Goal: Navigation & Orientation: Find specific page/section

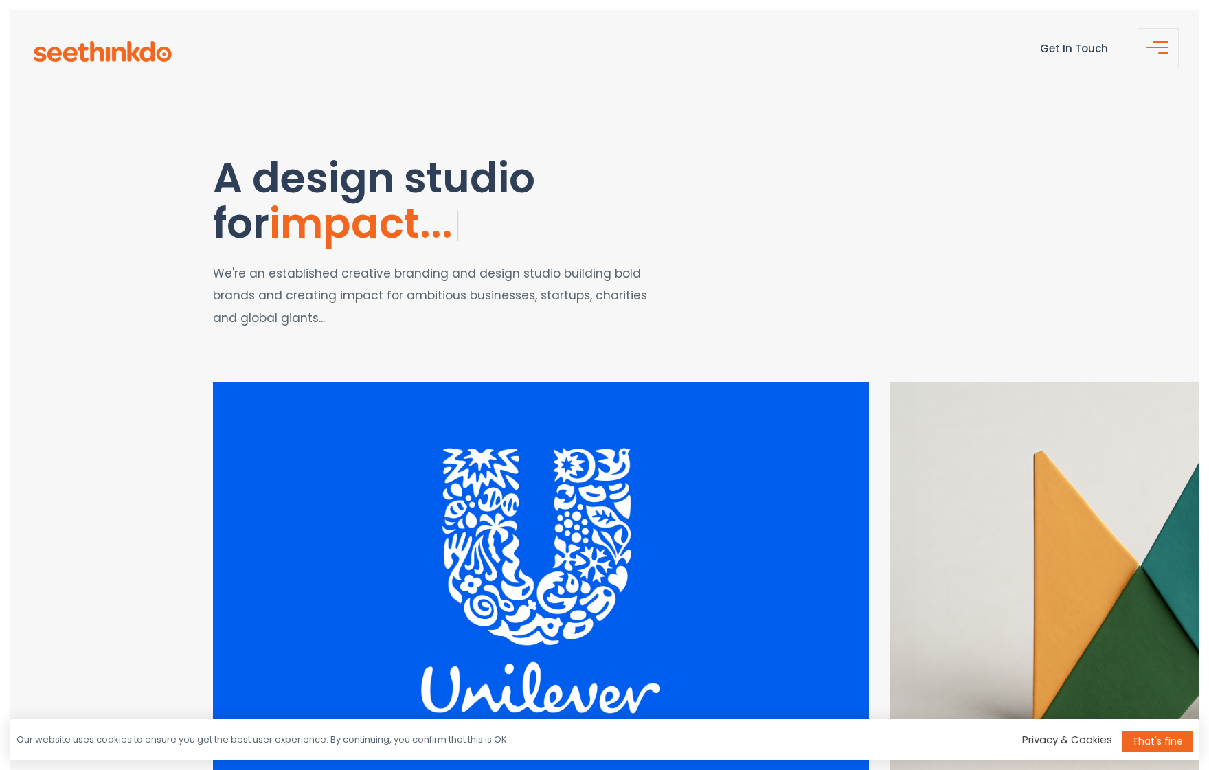
scroll to position [226, 0]
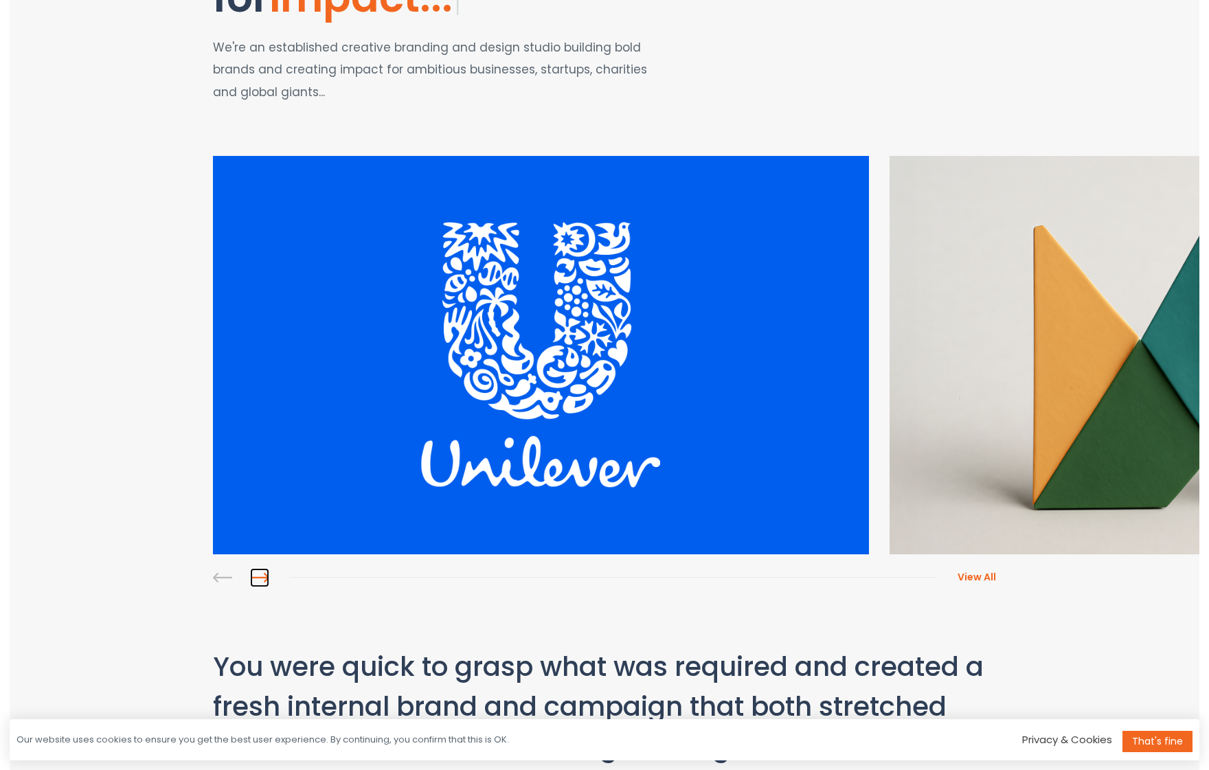
click at [259, 576] on link at bounding box center [259, 577] width 19 height 19
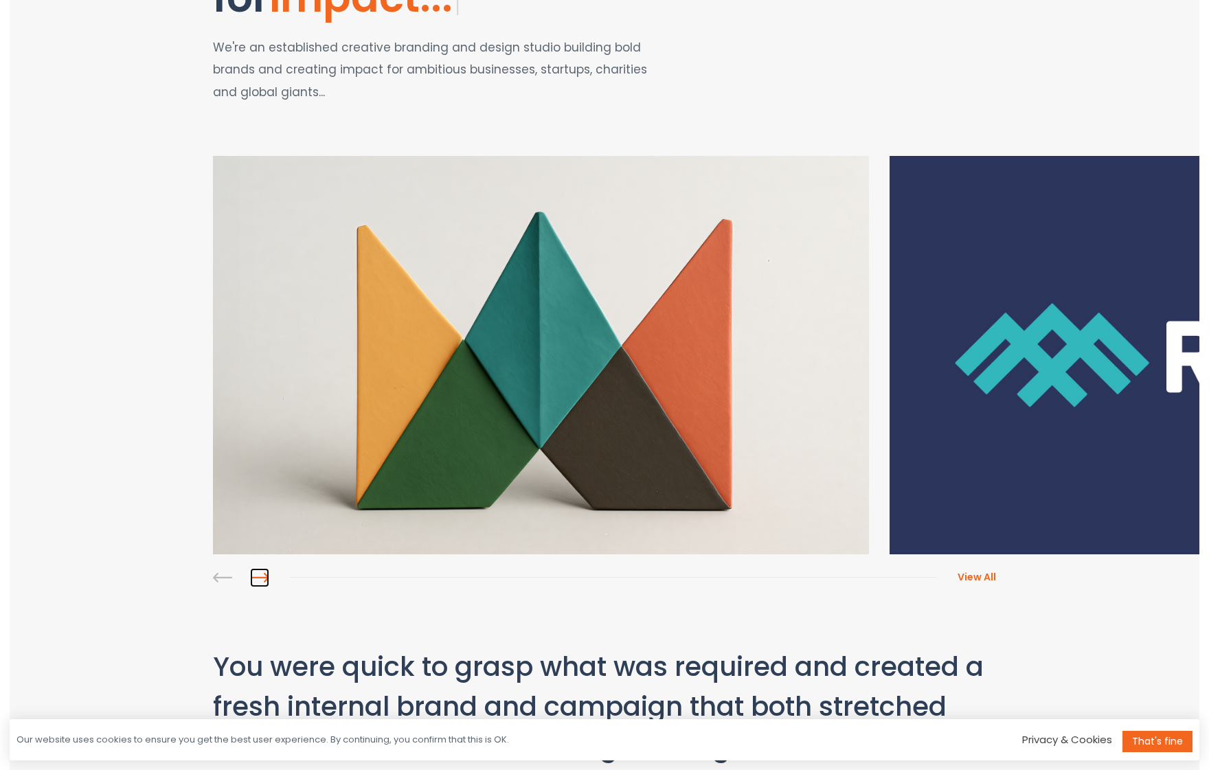
click at [262, 574] on link at bounding box center [259, 577] width 19 height 19
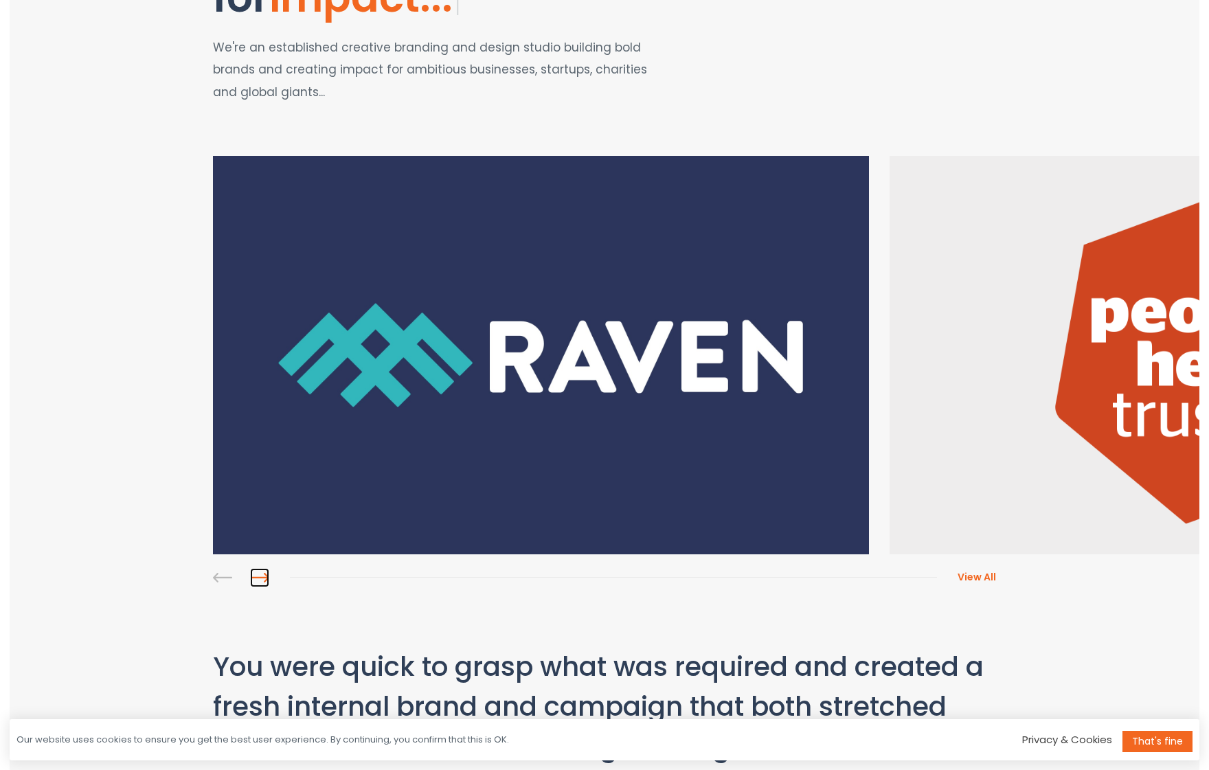
click at [262, 574] on link at bounding box center [259, 577] width 19 height 19
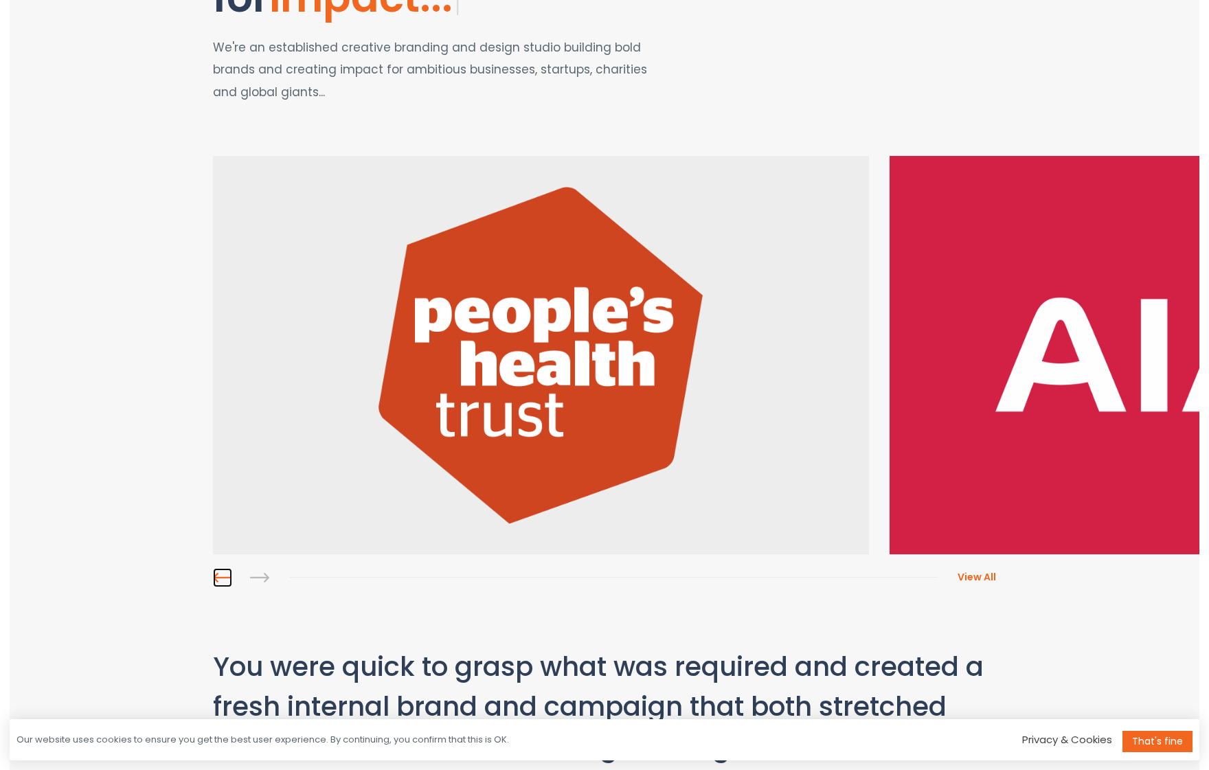
click at [221, 573] on link at bounding box center [222, 577] width 19 height 19
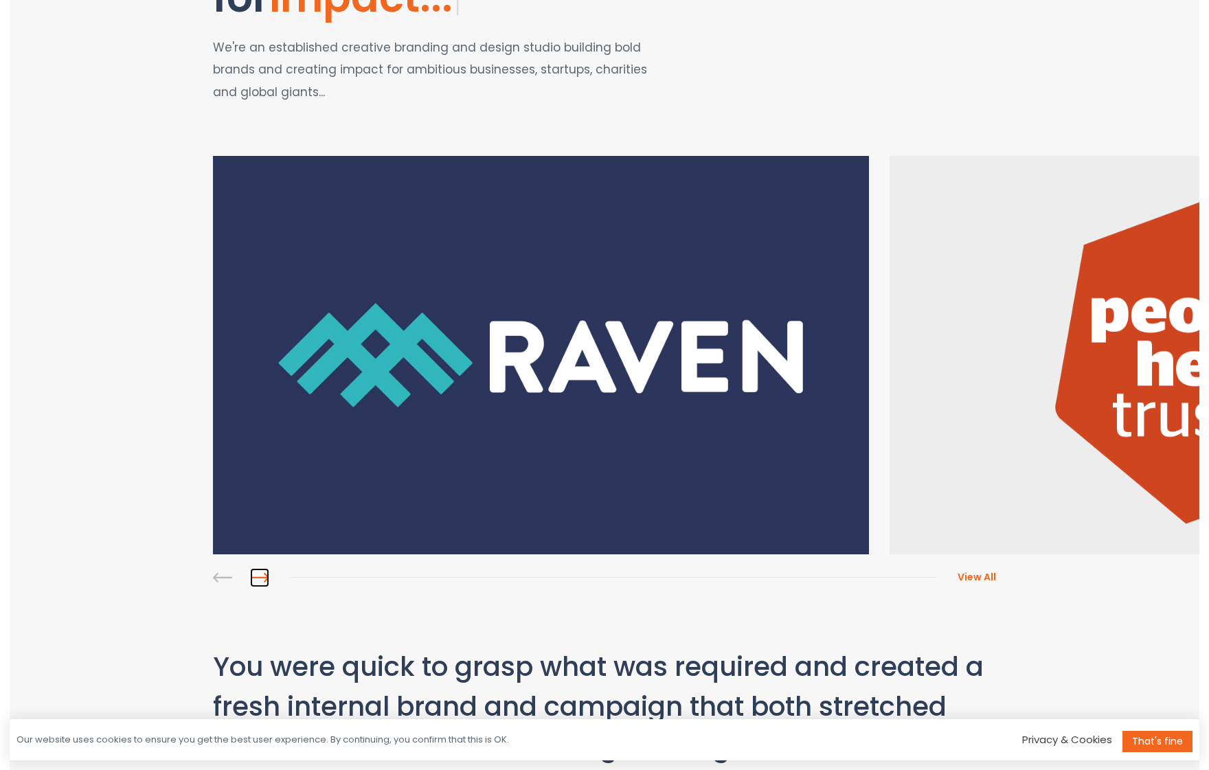
click at [263, 580] on link at bounding box center [259, 577] width 19 height 19
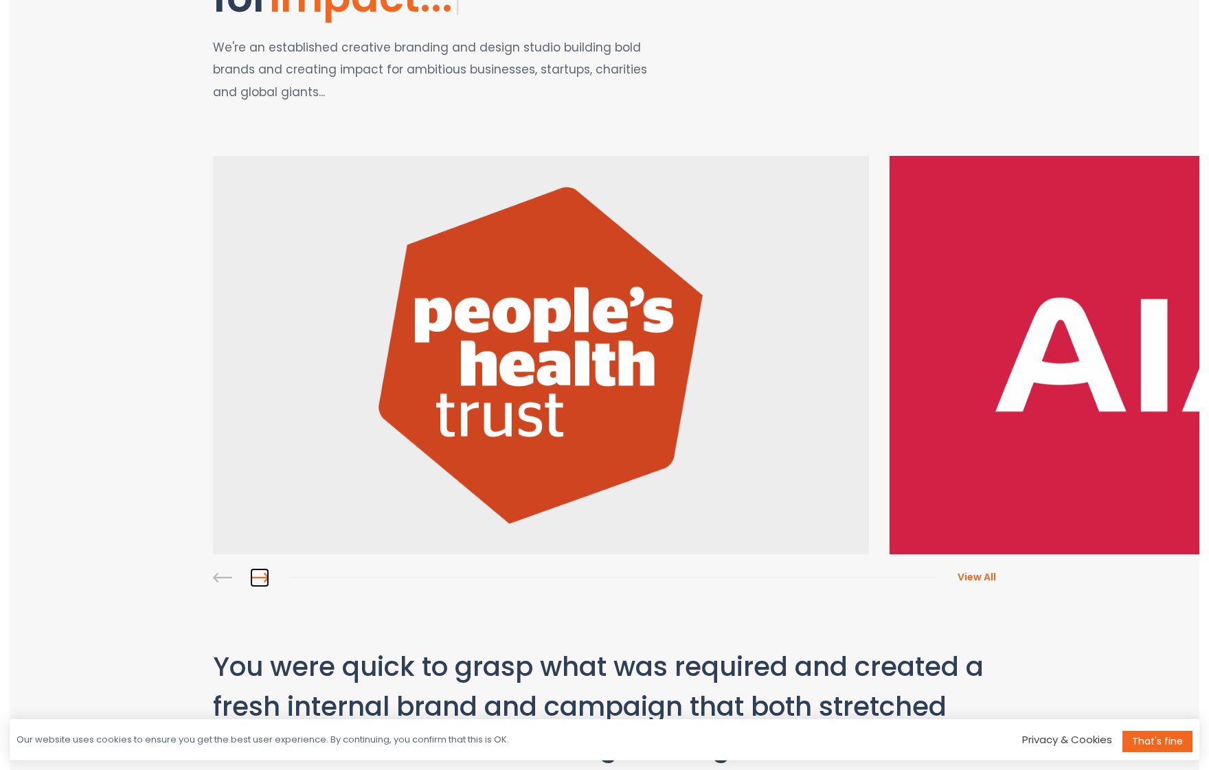
click at [263, 580] on link at bounding box center [259, 577] width 19 height 19
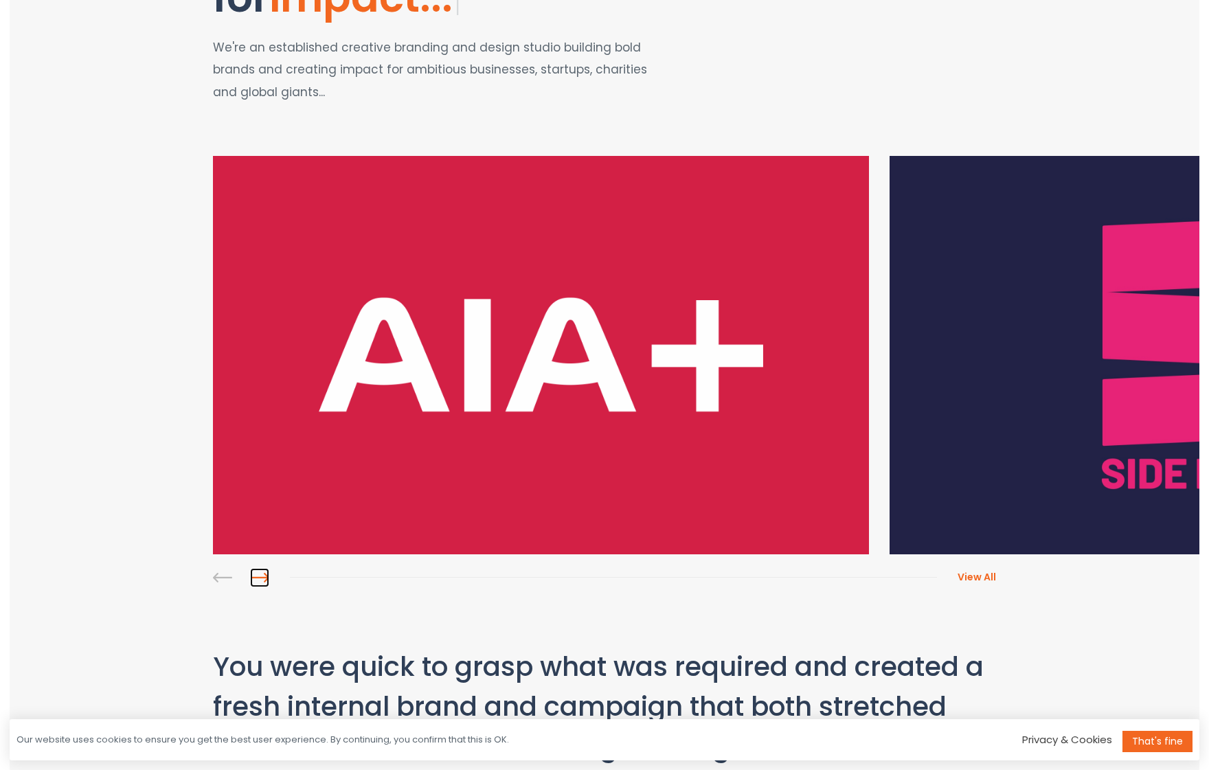
click at [263, 580] on link at bounding box center [259, 577] width 19 height 19
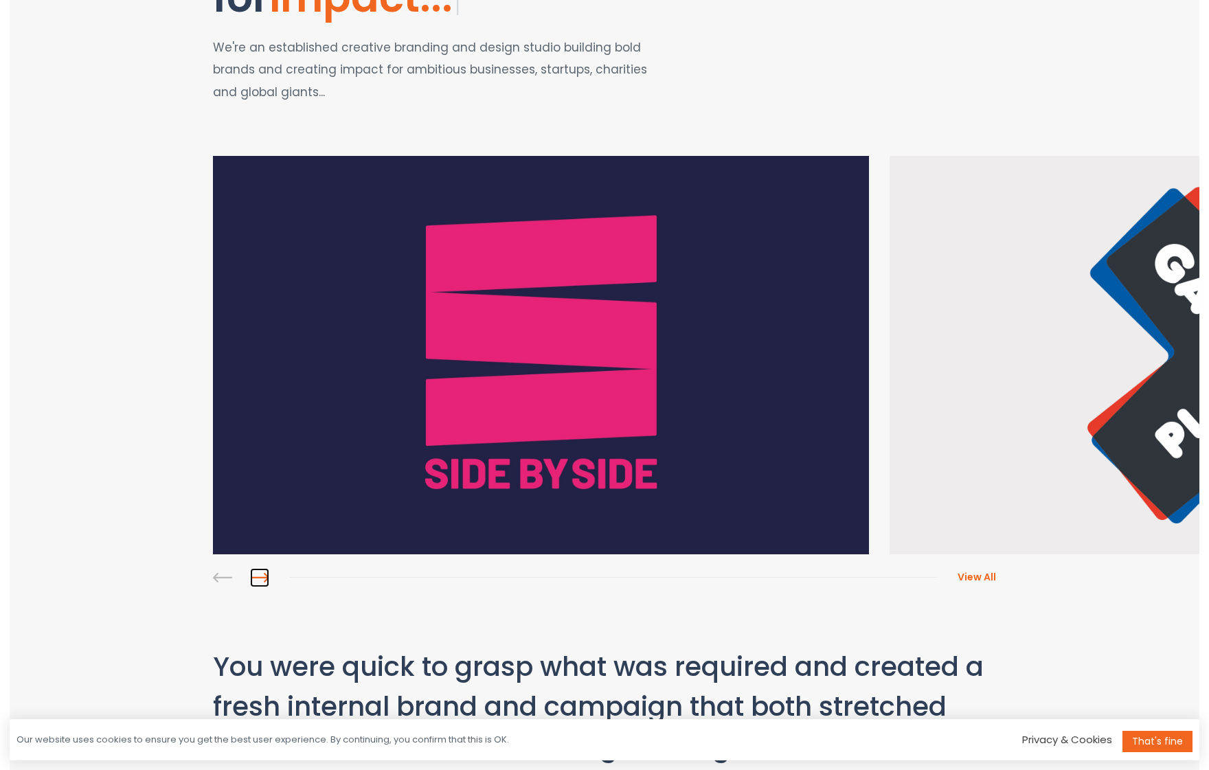
click at [263, 580] on link at bounding box center [259, 577] width 19 height 19
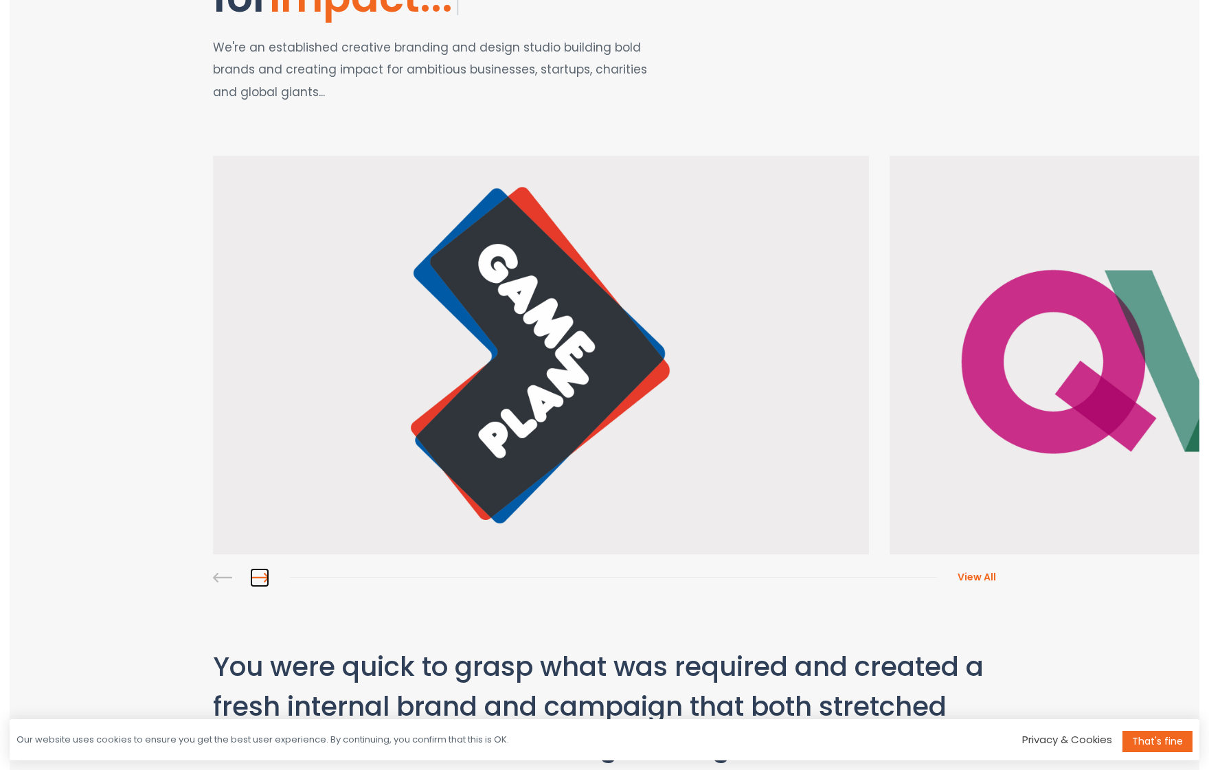
click at [263, 580] on link at bounding box center [259, 577] width 19 height 19
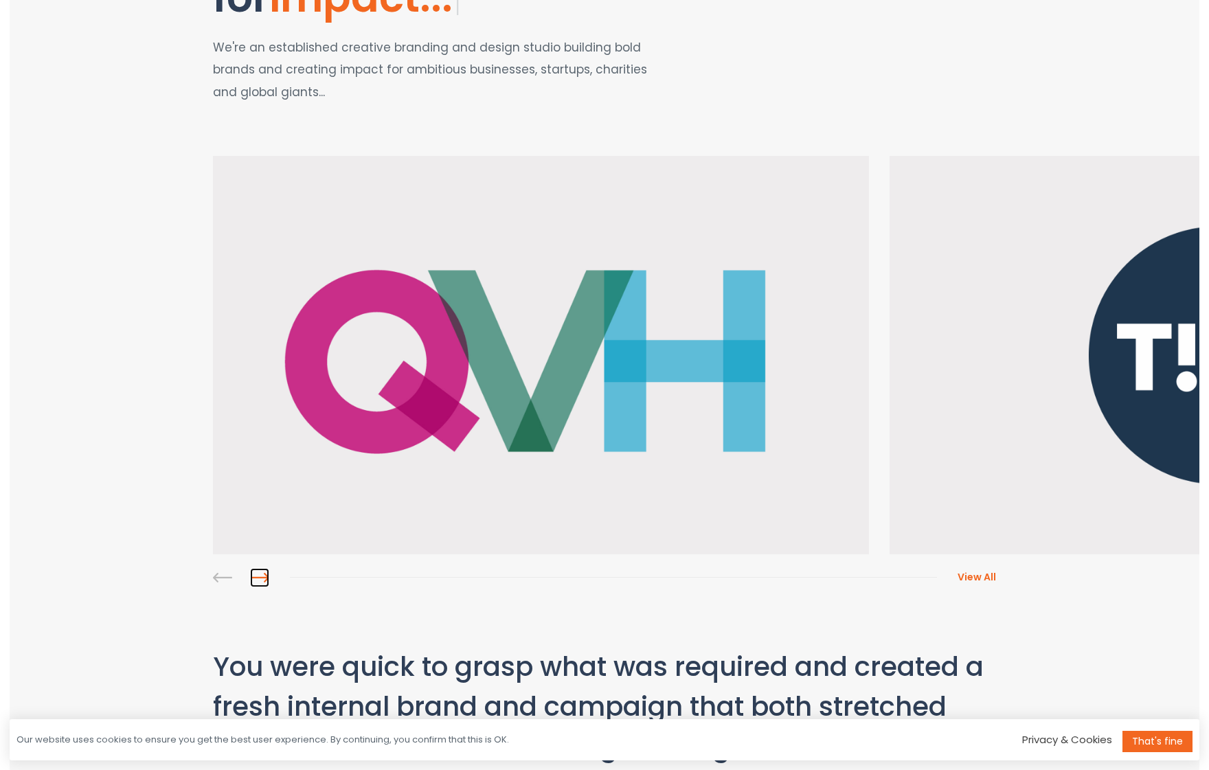
click at [263, 580] on link at bounding box center [259, 577] width 19 height 19
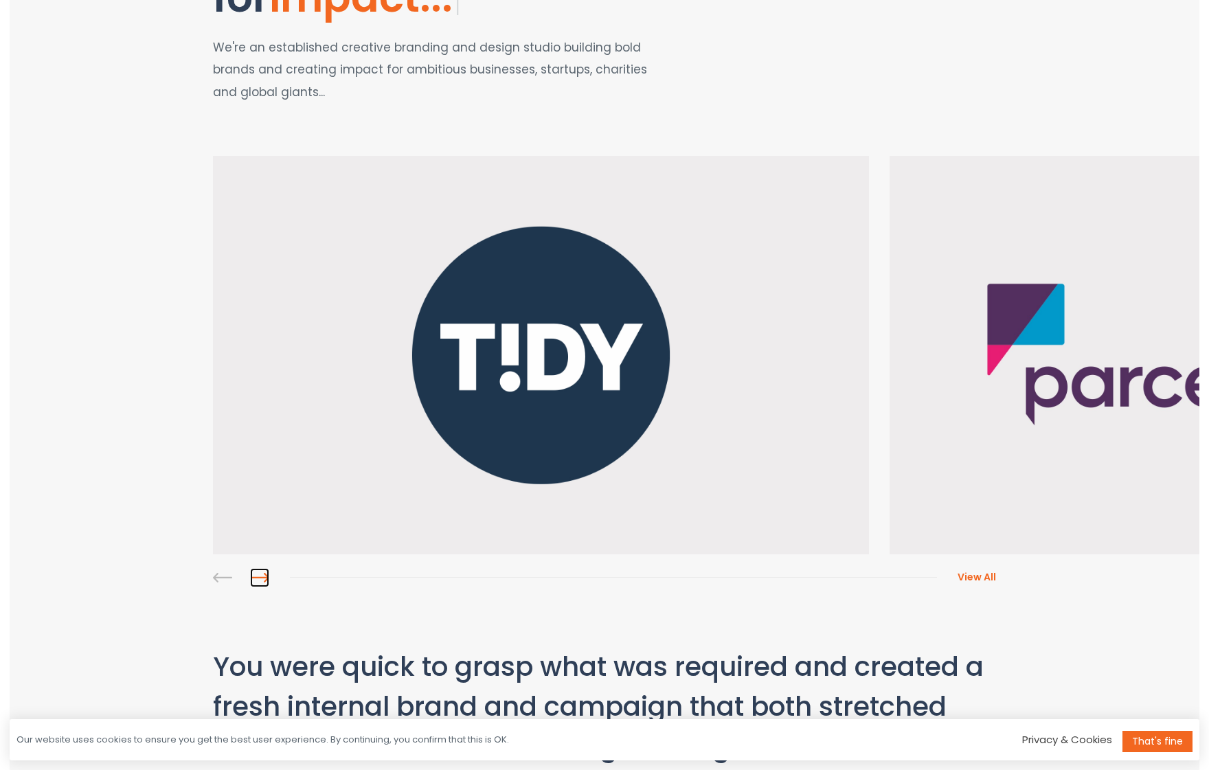
click at [263, 580] on link at bounding box center [259, 577] width 19 height 19
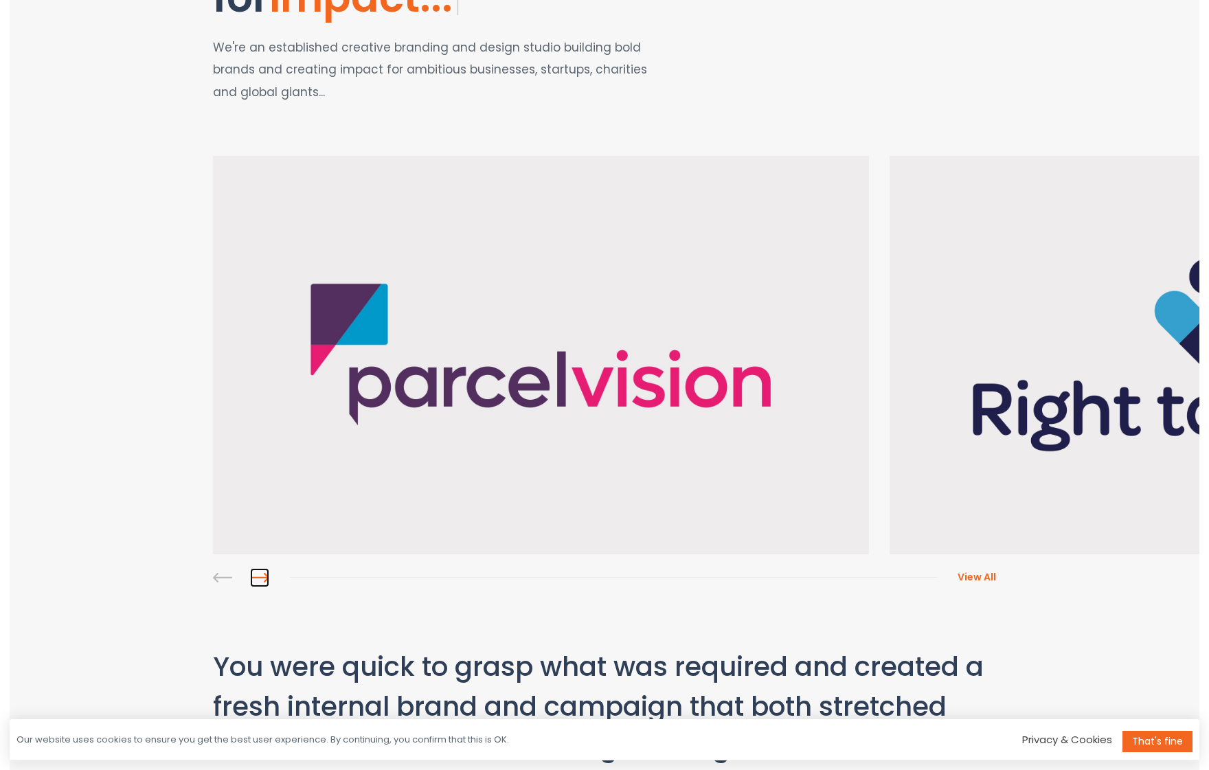
click at [263, 580] on link at bounding box center [259, 577] width 19 height 19
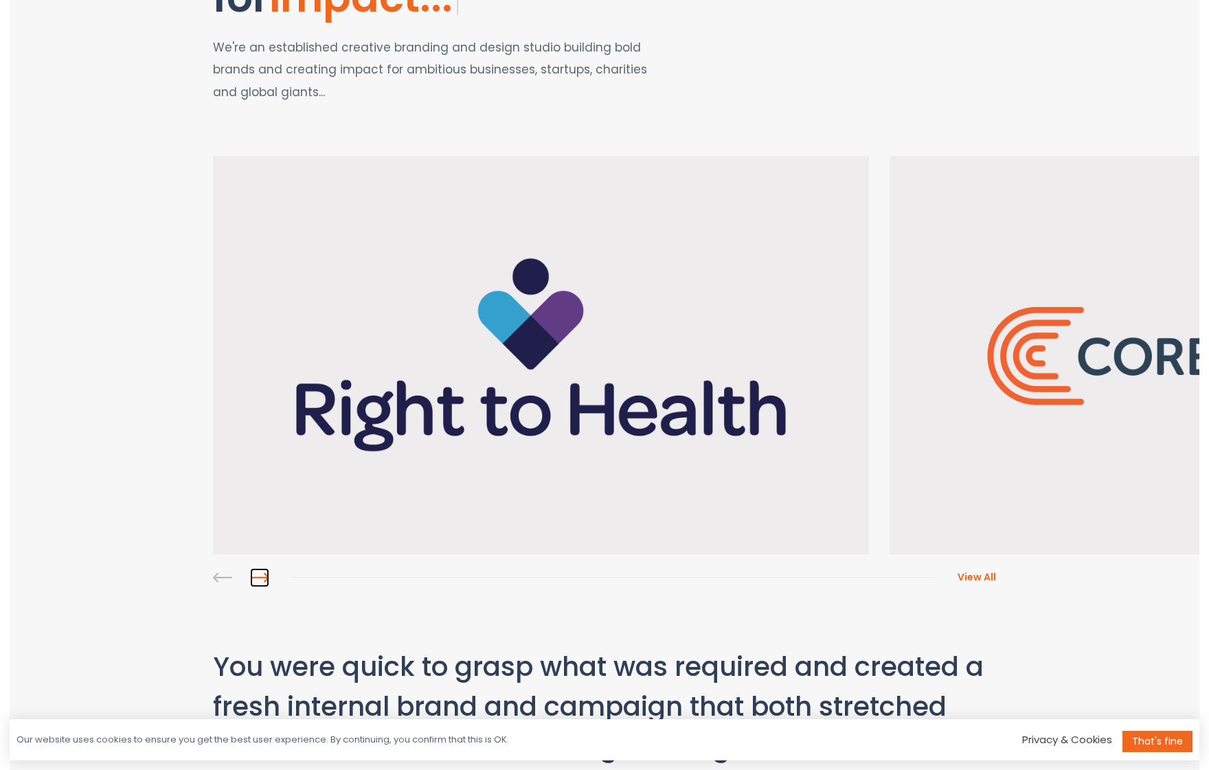
click at [263, 580] on link at bounding box center [259, 577] width 19 height 19
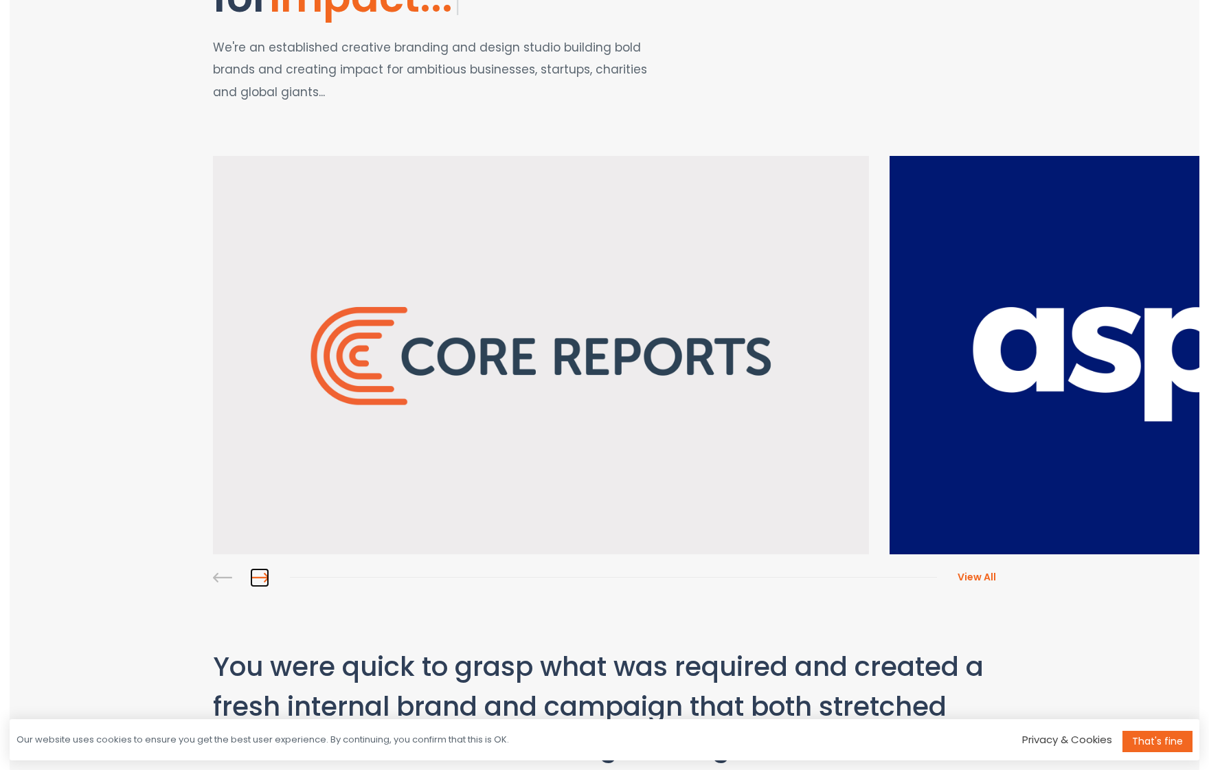
click at [263, 580] on link at bounding box center [259, 577] width 19 height 19
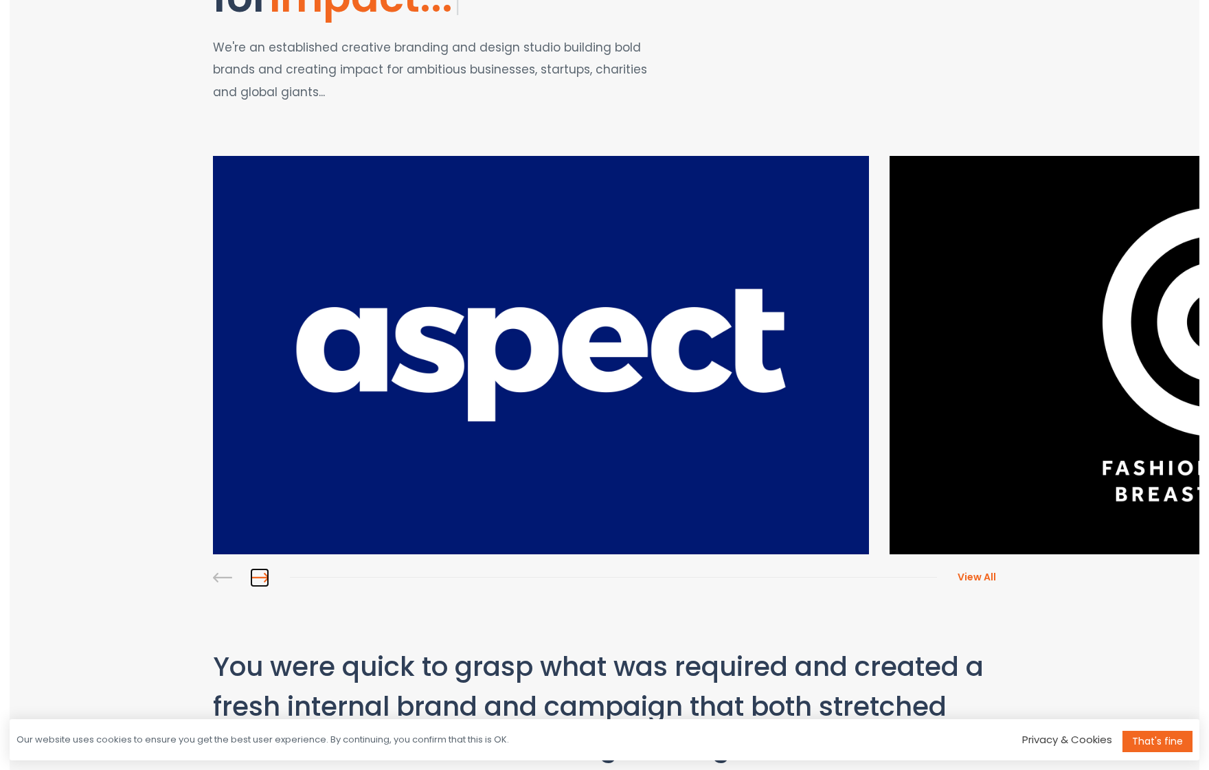
click at [263, 580] on link at bounding box center [259, 577] width 19 height 19
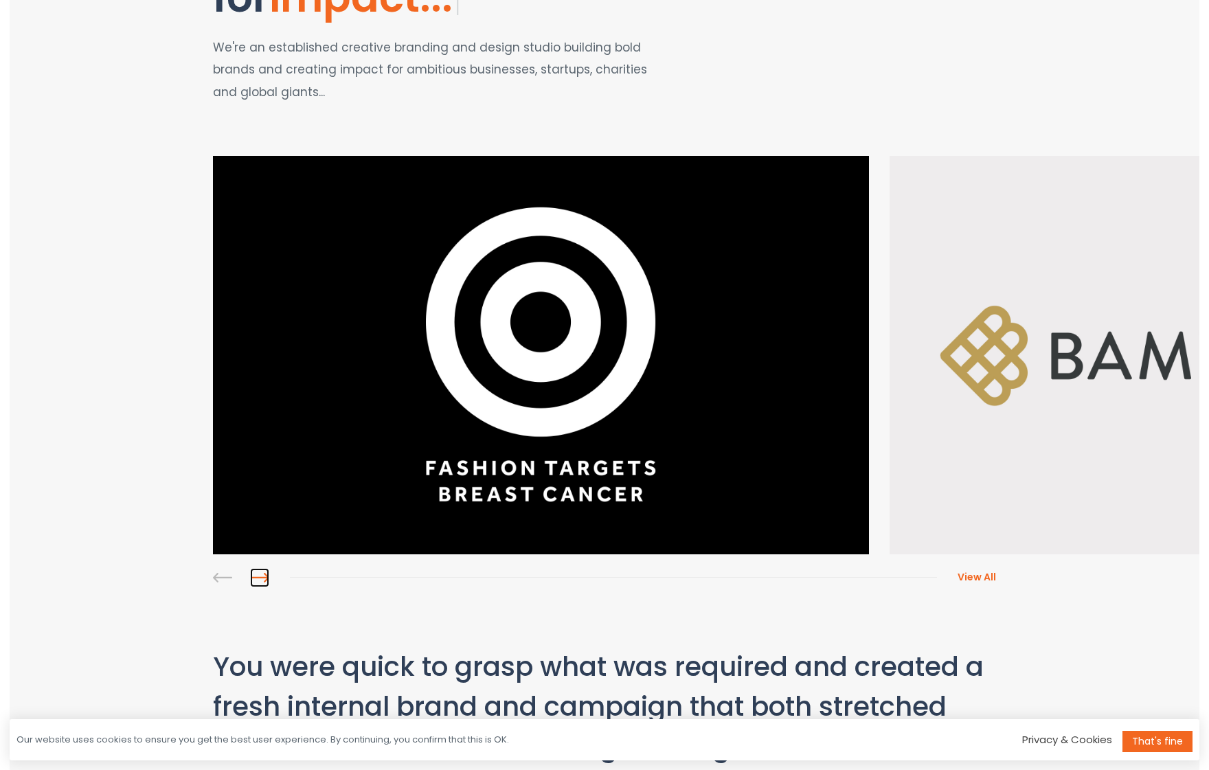
click at [263, 580] on link at bounding box center [259, 577] width 19 height 19
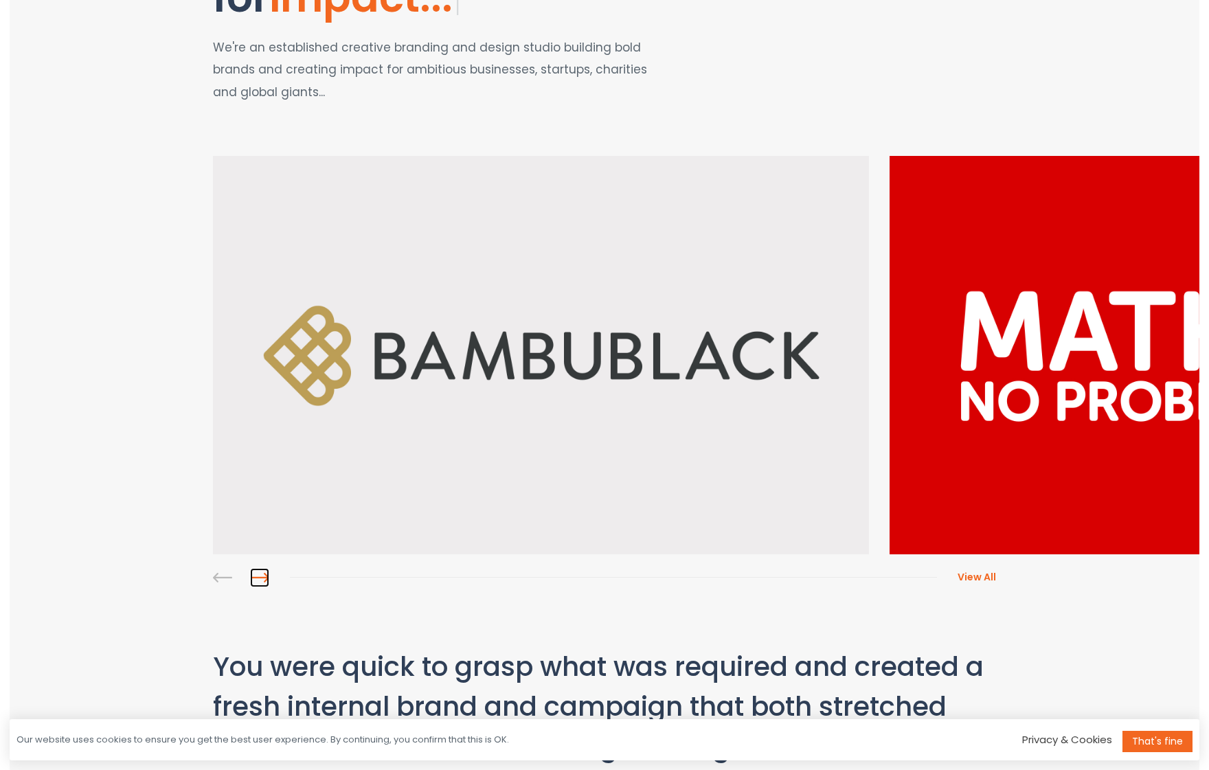
click at [263, 580] on link at bounding box center [259, 577] width 19 height 19
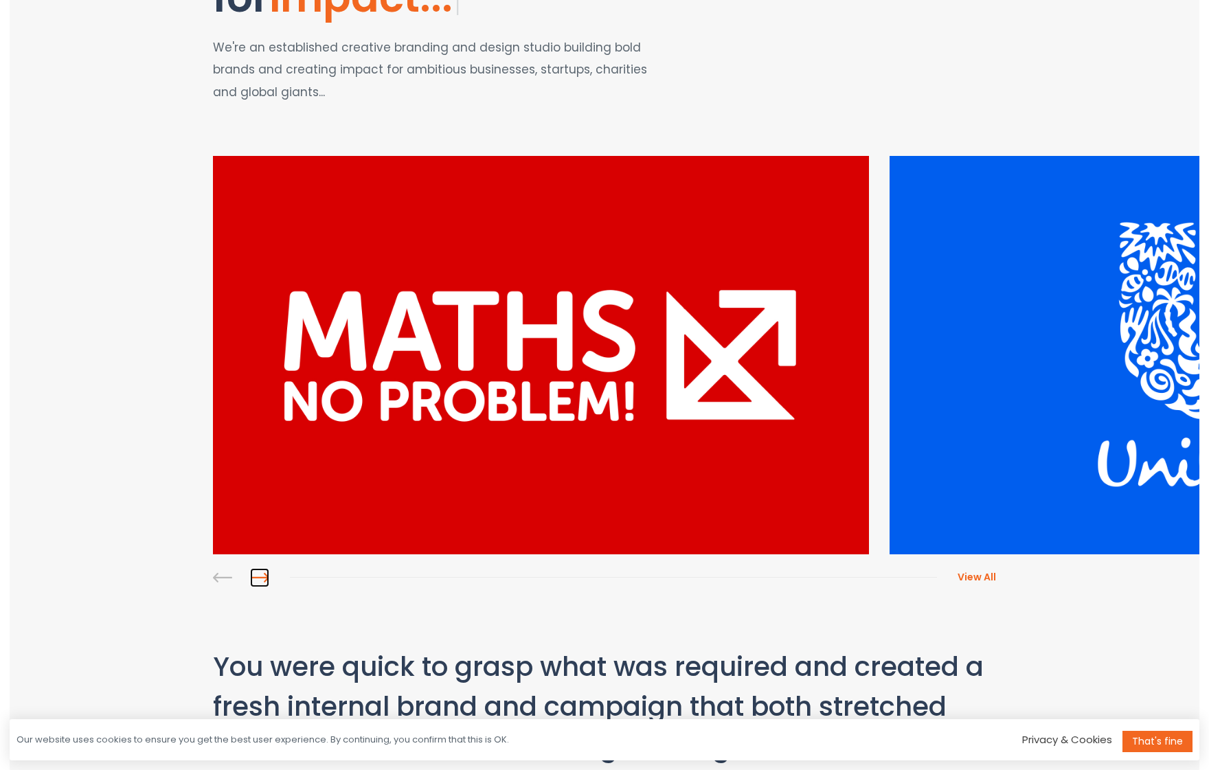
click at [263, 580] on link at bounding box center [259, 577] width 19 height 19
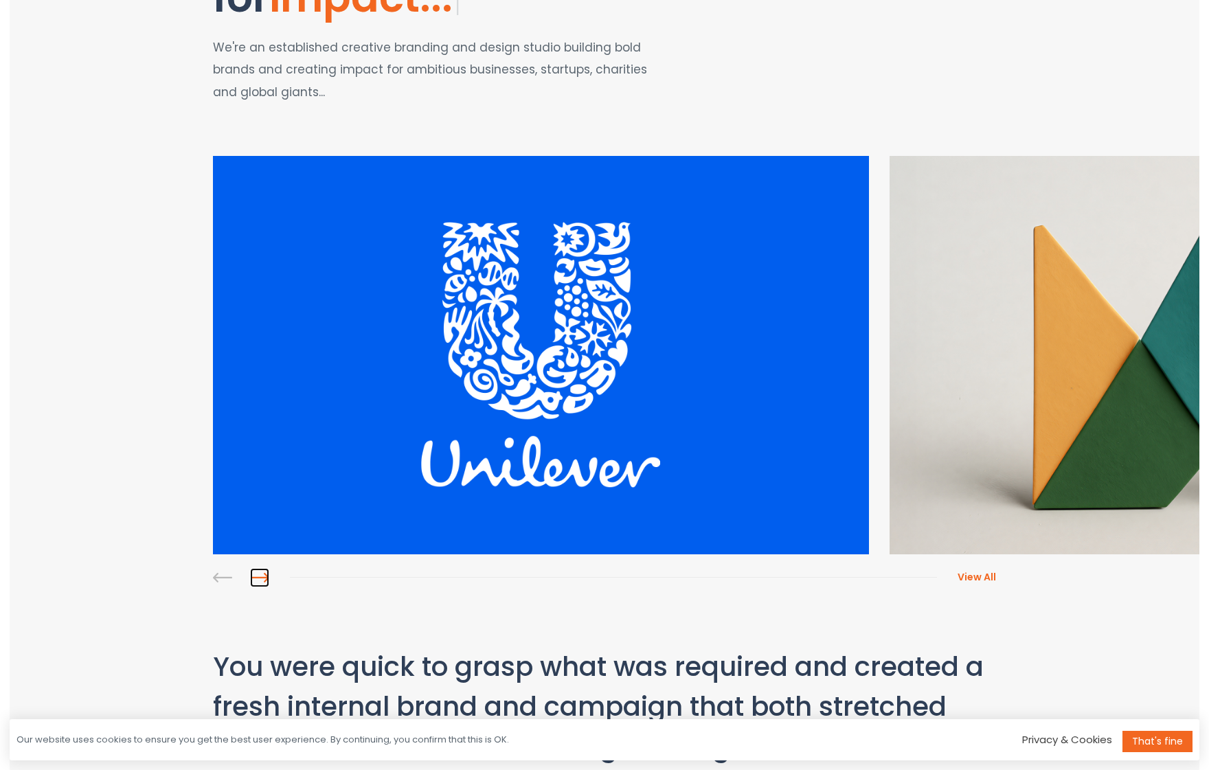
click at [263, 580] on link at bounding box center [259, 577] width 19 height 19
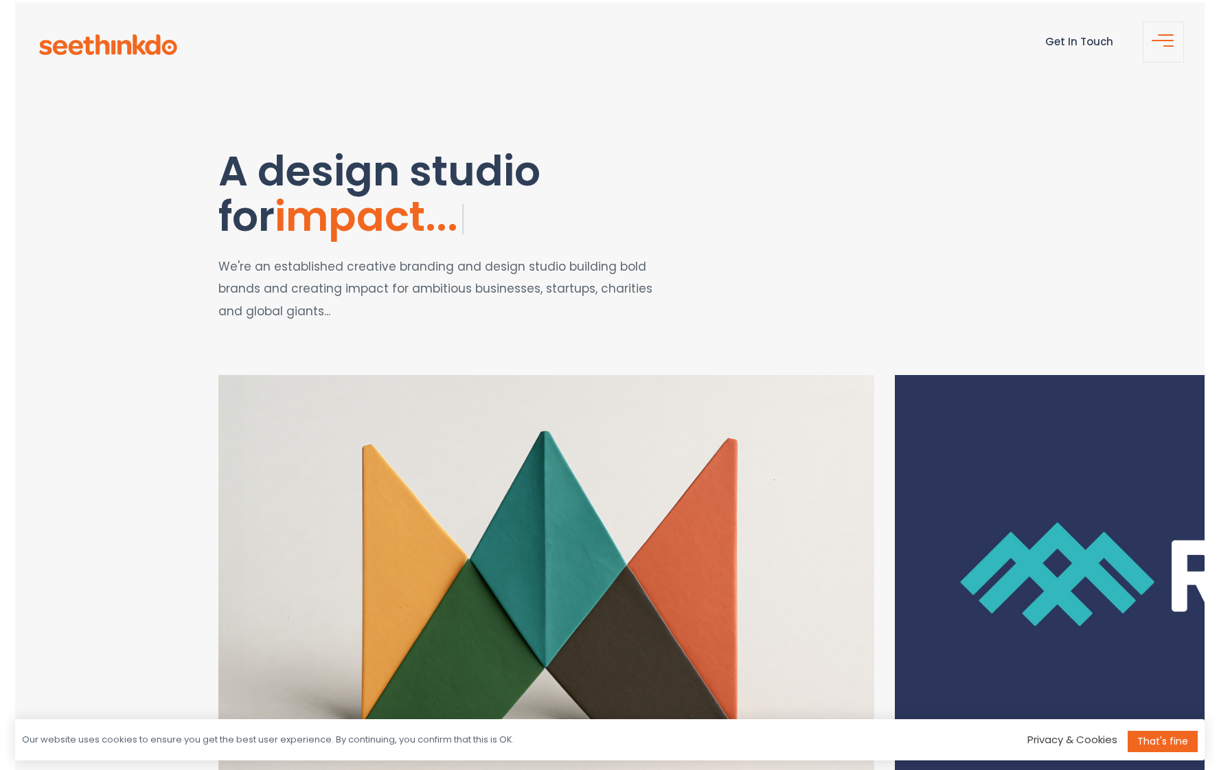
scroll to position [0, 0]
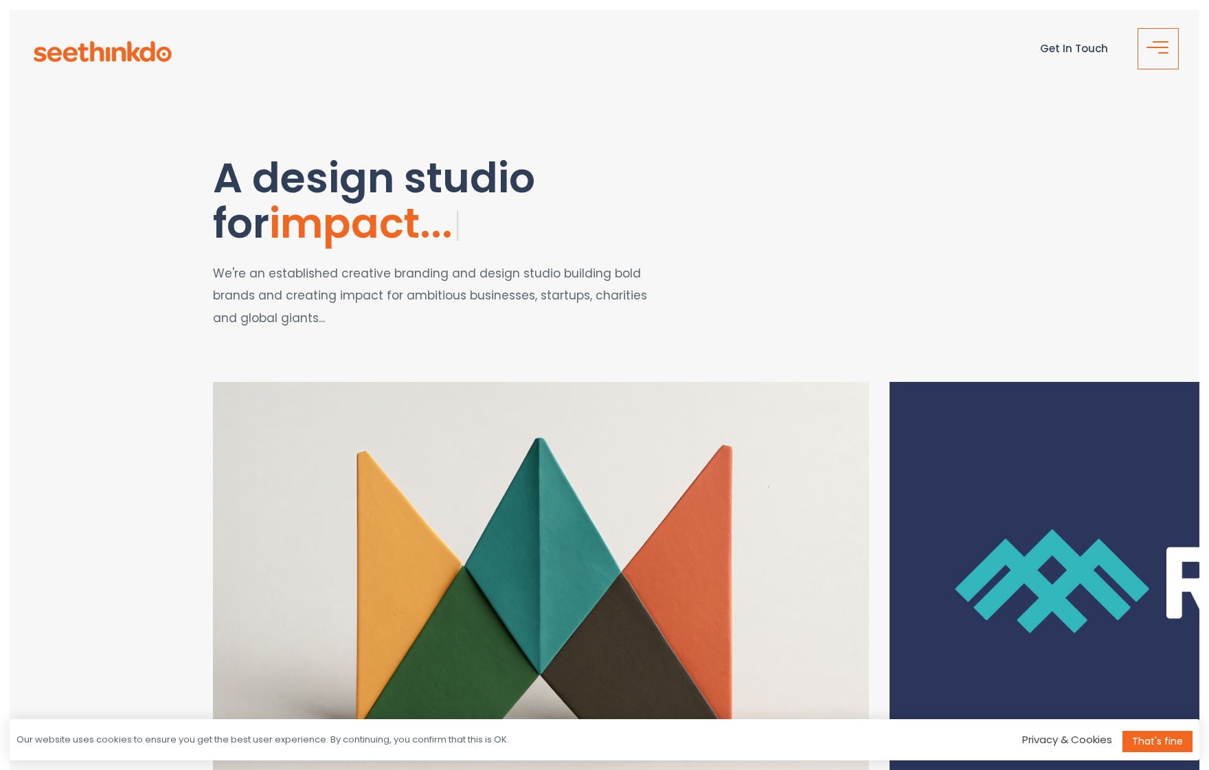
click at [1158, 52] on span "button" at bounding box center [1163, 52] width 10 height 1
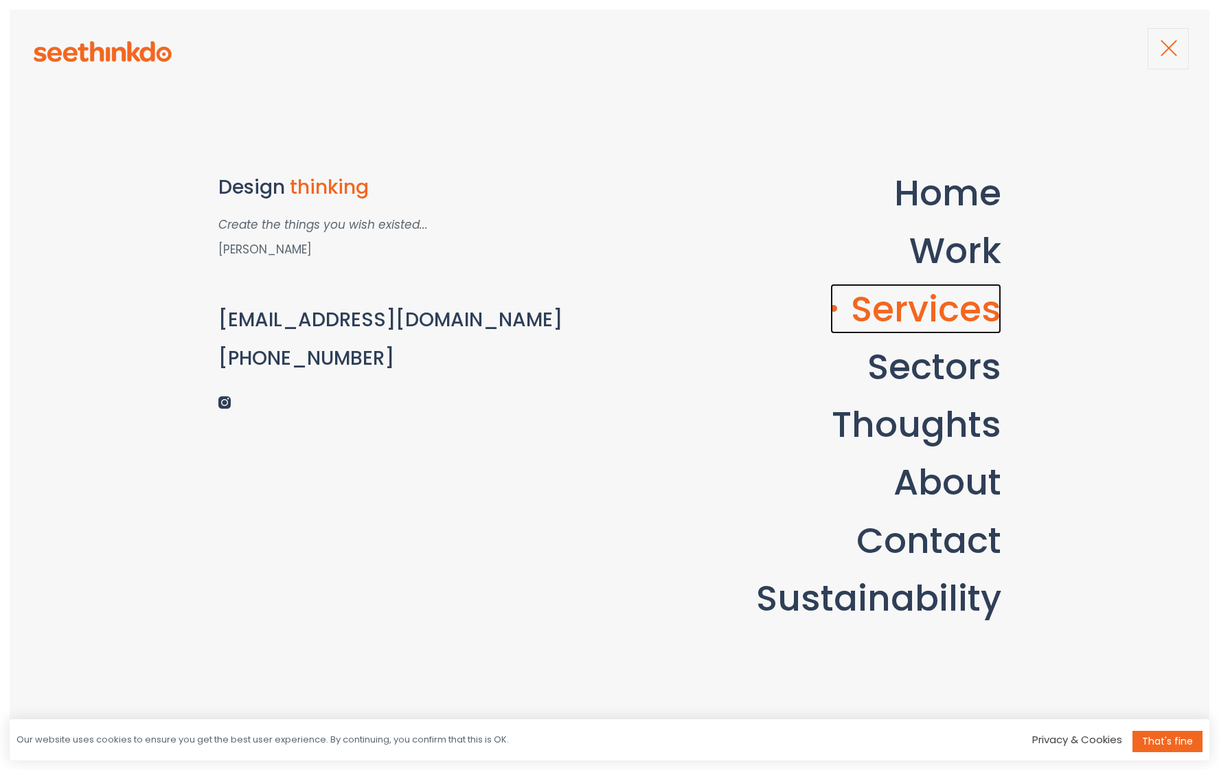
click at [959, 311] on link "Services" at bounding box center [915, 309] width 171 height 50
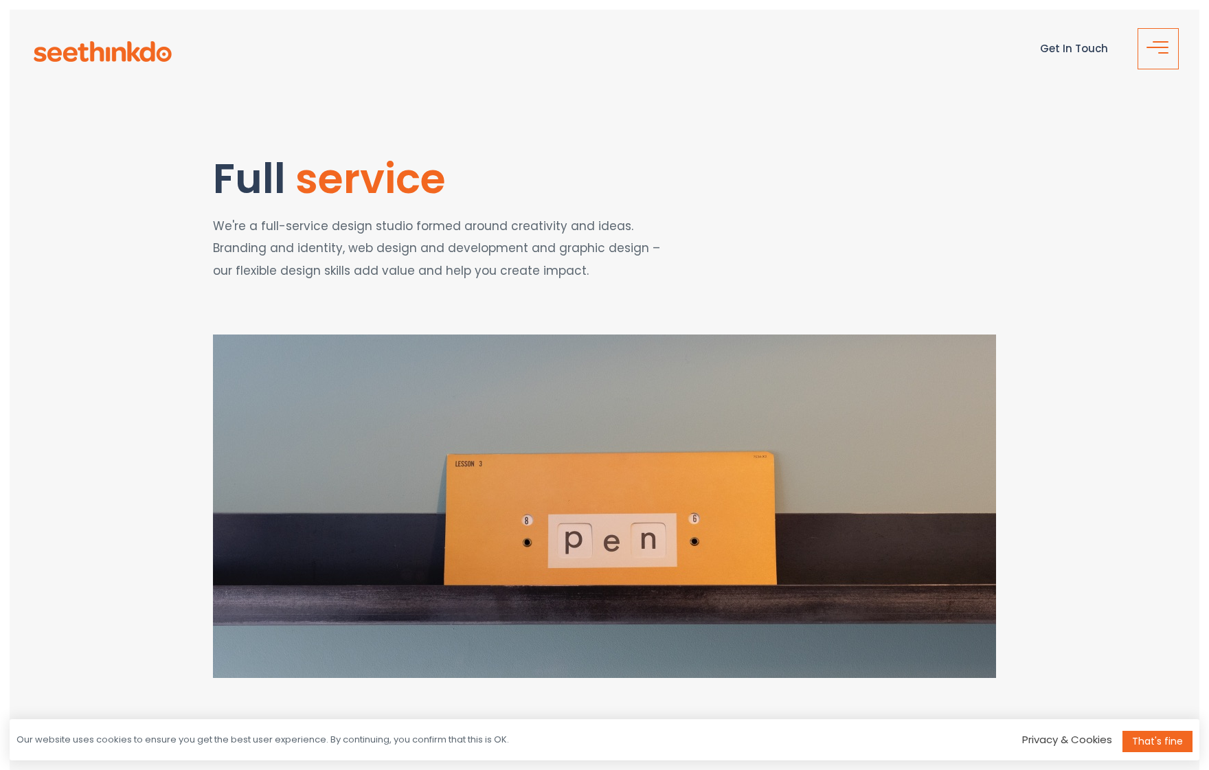
click at [1154, 48] on span "button" at bounding box center [1161, 53] width 27 height 16
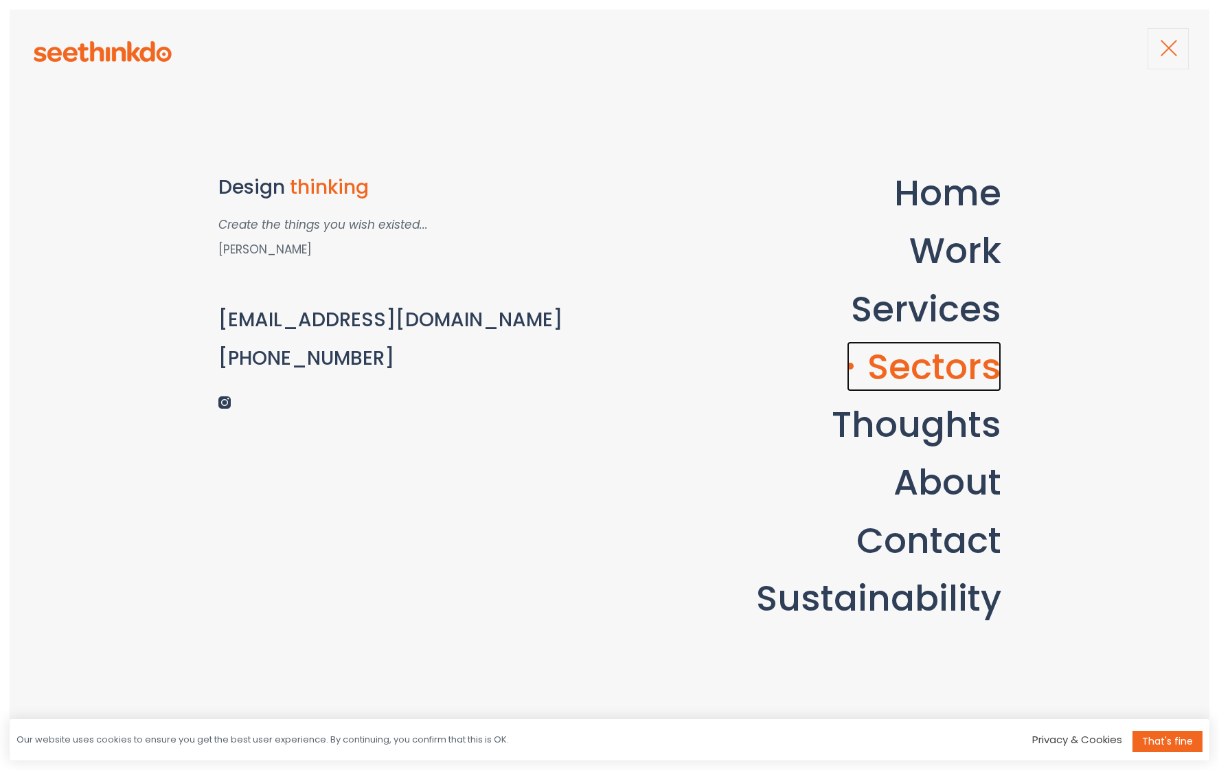
click at [920, 372] on link "Sectors" at bounding box center [924, 366] width 155 height 50
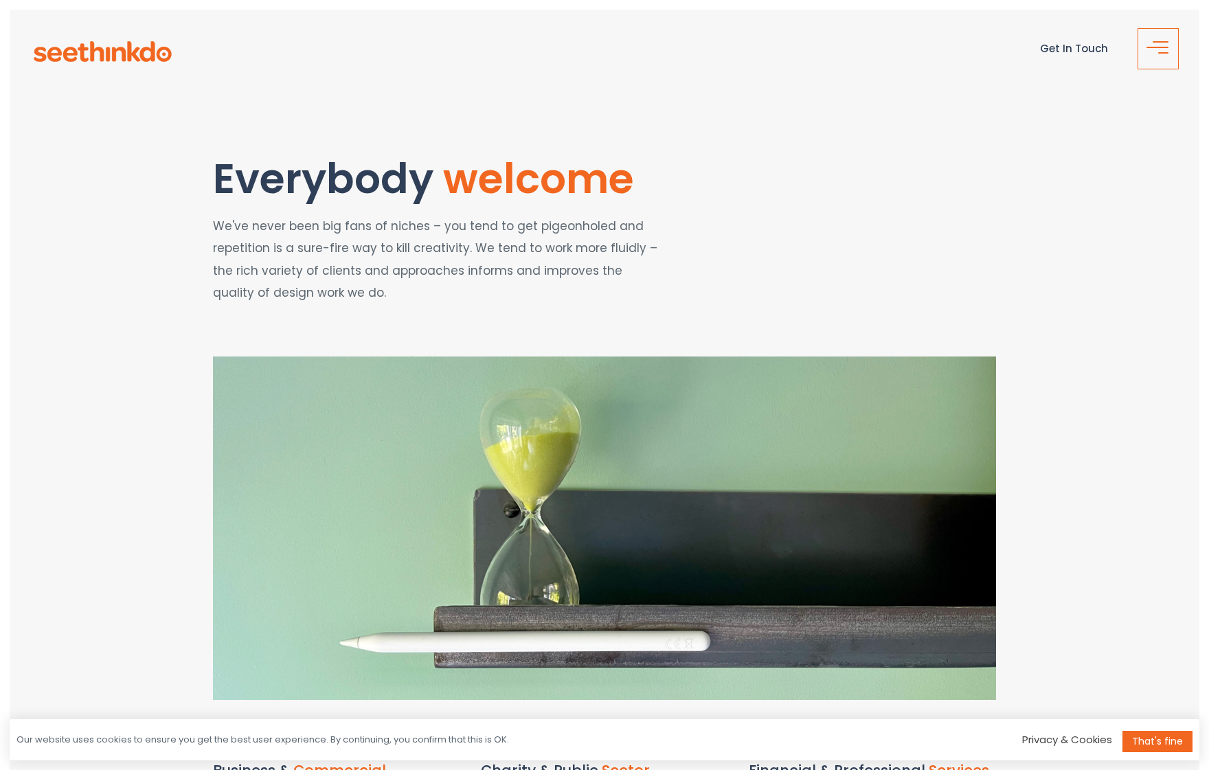
click at [1152, 55] on span "button" at bounding box center [1161, 53] width 27 height 16
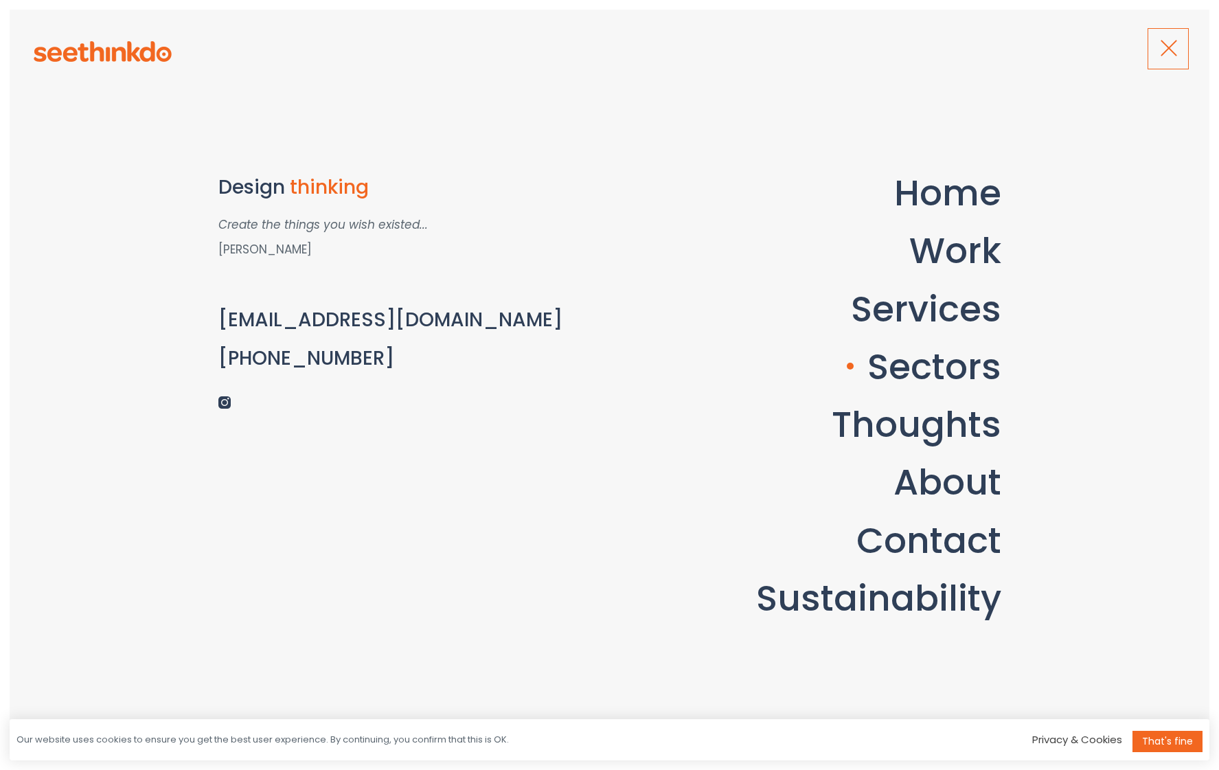
click at [1165, 49] on span "button" at bounding box center [1172, 53] width 27 height 16
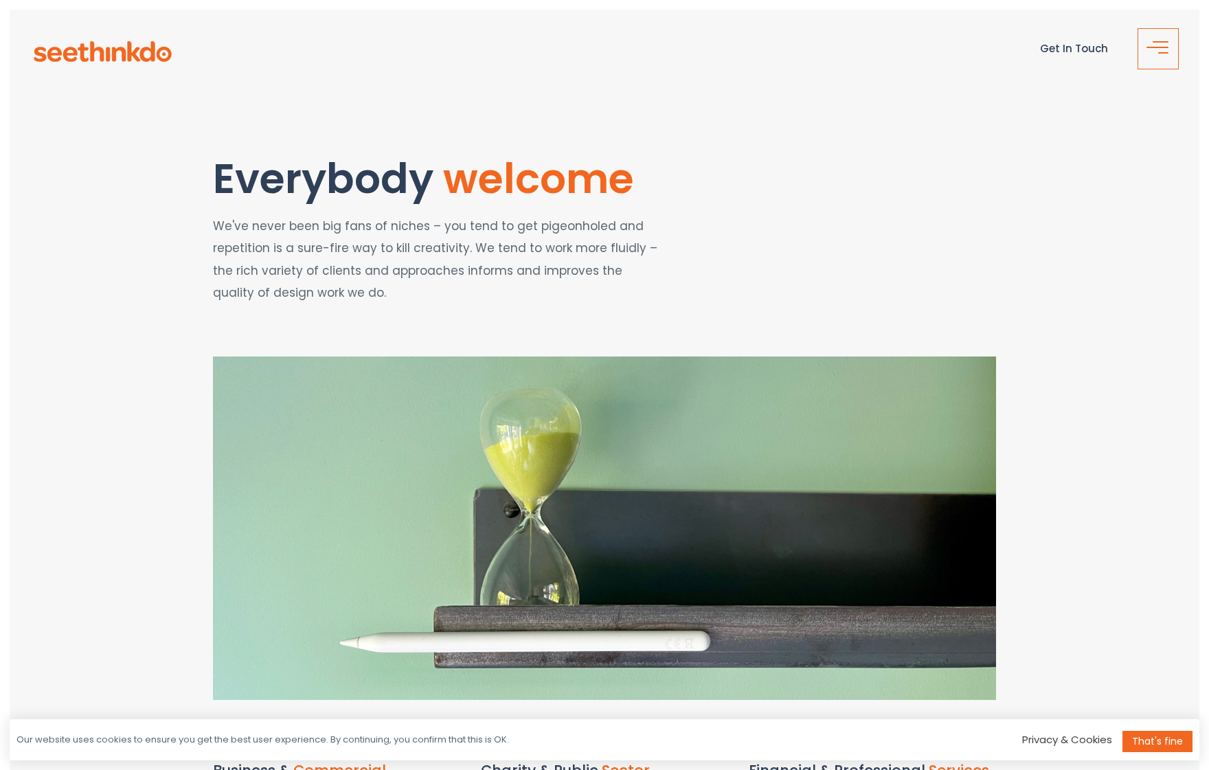
click at [1155, 45] on button "button" at bounding box center [1157, 48] width 41 height 41
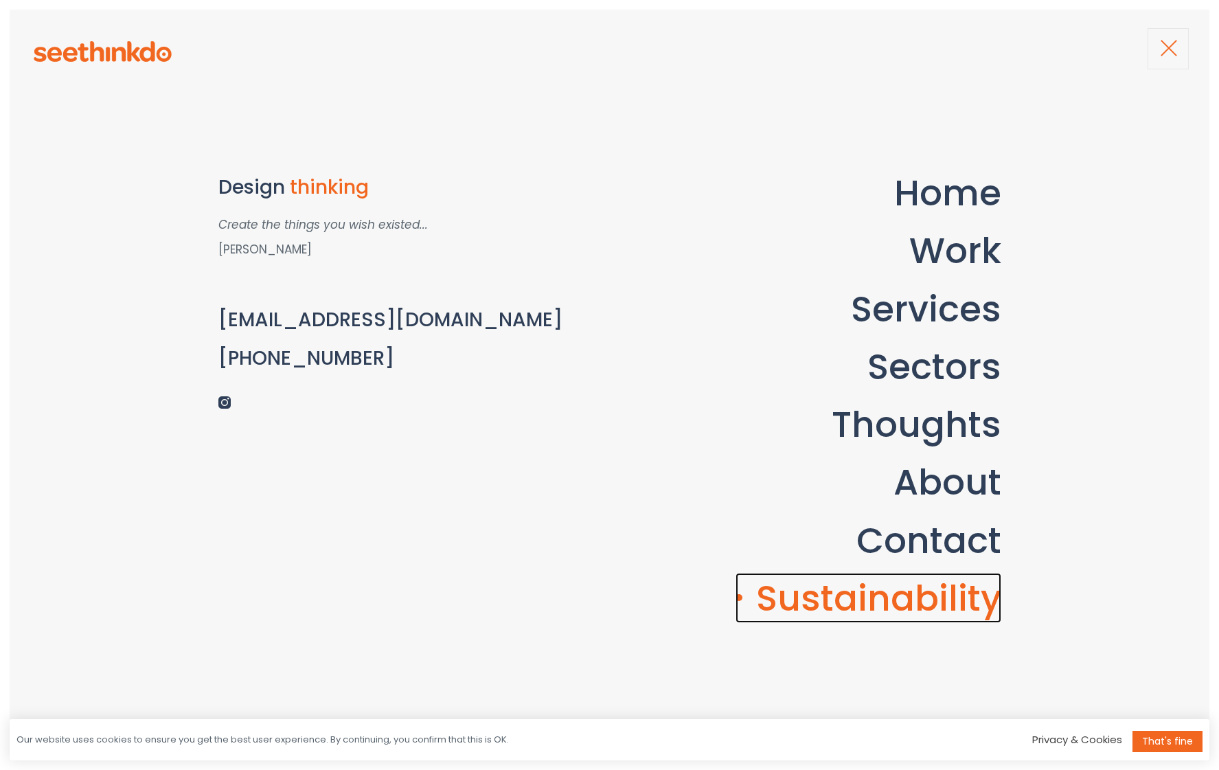
click at [945, 599] on link "Sustainability" at bounding box center [868, 598] width 266 height 50
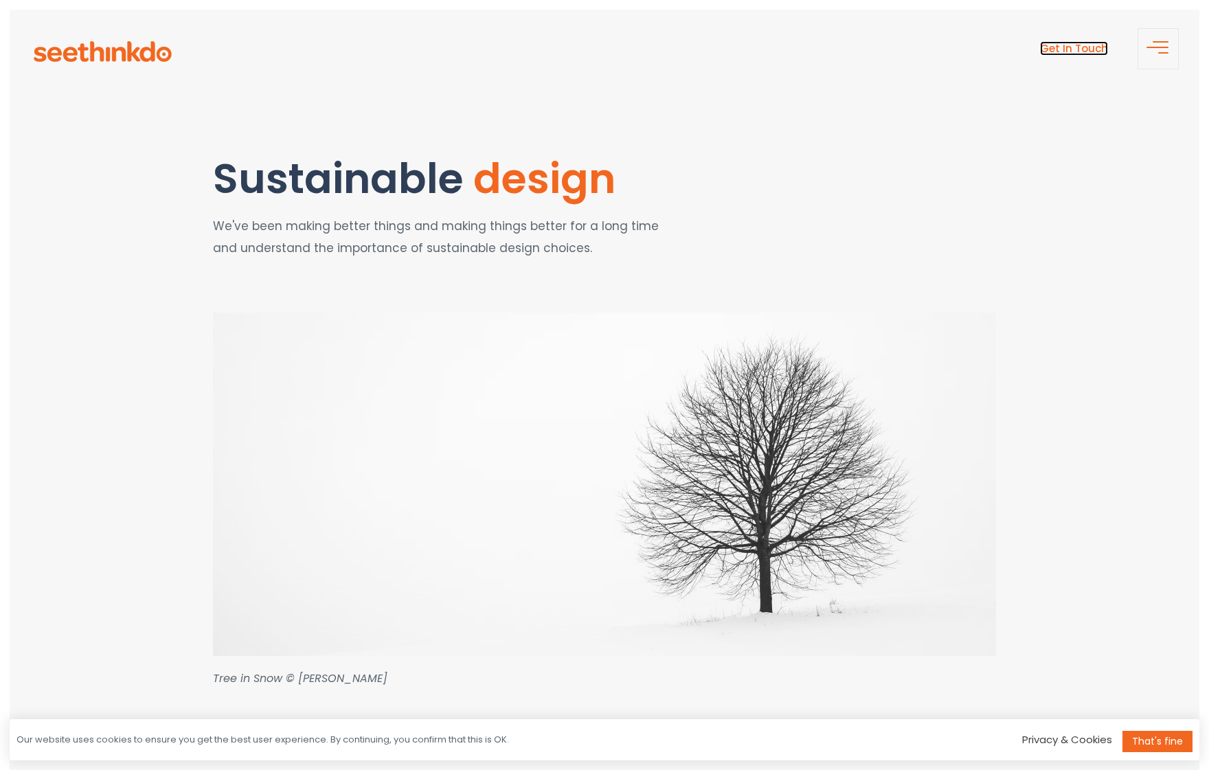
click at [1074, 49] on link "Get In Touch" at bounding box center [1074, 48] width 68 height 14
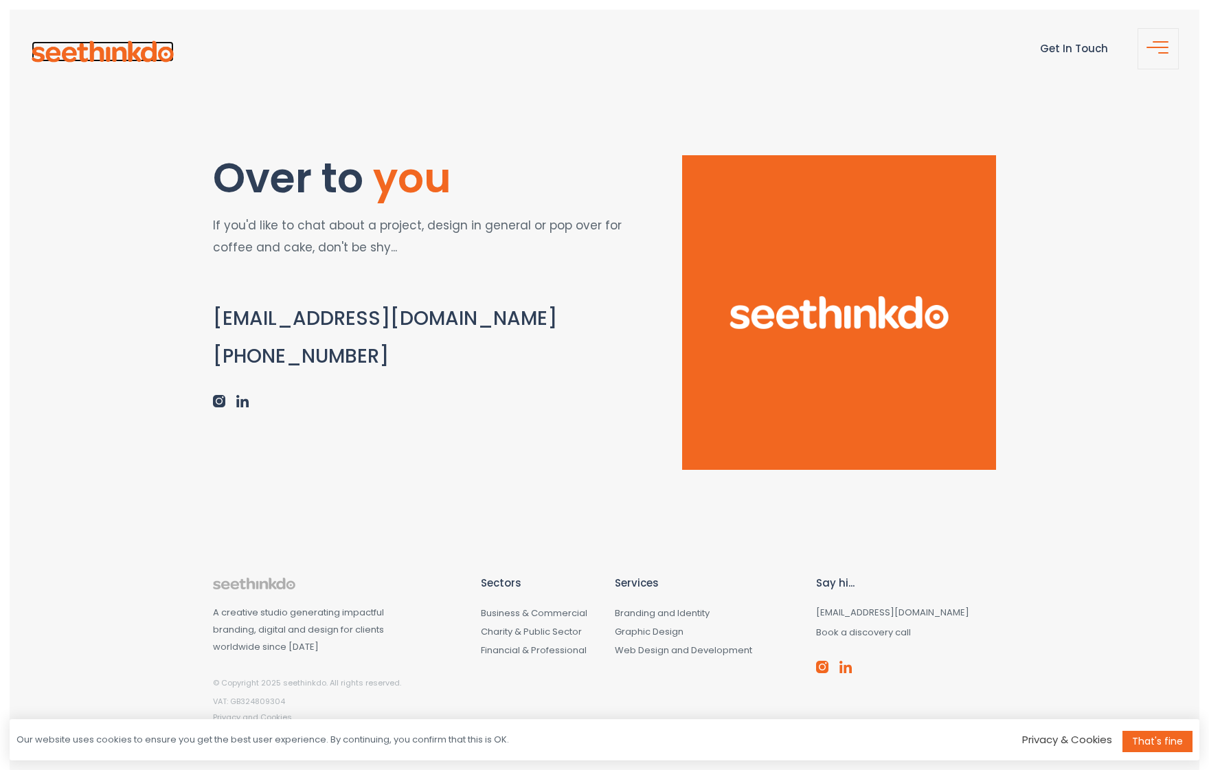
click at [129, 51] on img at bounding box center [103, 51] width 142 height 21
